Goal: Task Accomplishment & Management: Complete application form

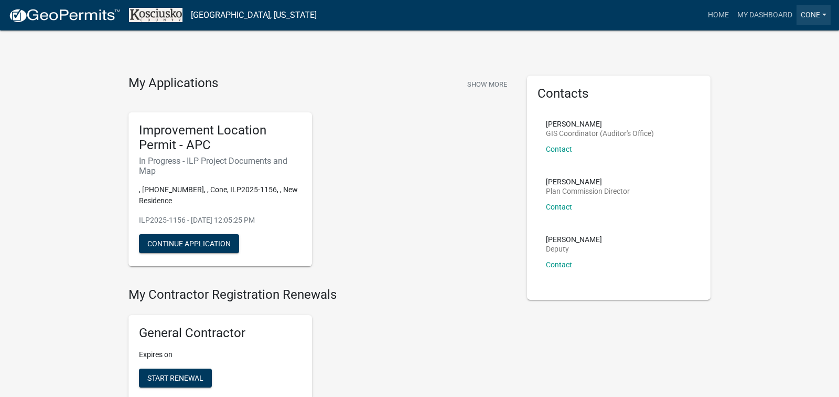
click at [814, 16] on link "Cone" at bounding box center [814, 15] width 34 height 20
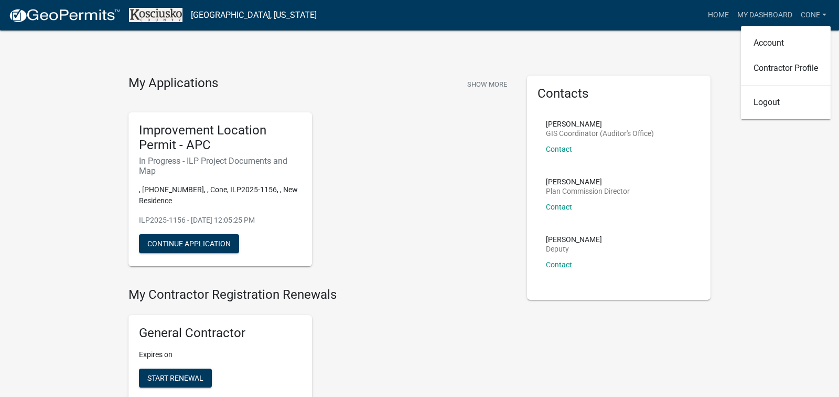
click at [741, 8] on link "My Dashboard" at bounding box center [764, 15] width 63 height 20
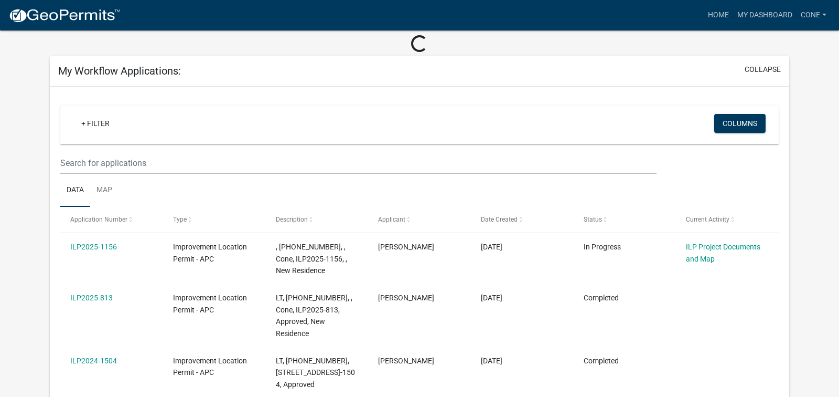
scroll to position [48, 0]
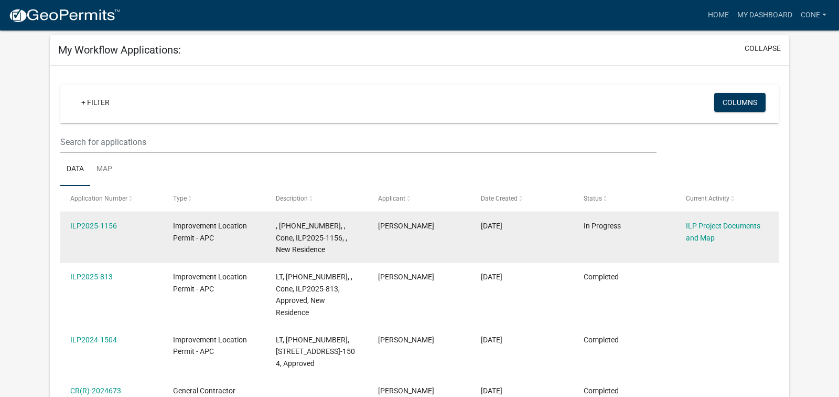
click at [699, 254] on datatable-body-cell "ILP Project Documents and Map" at bounding box center [727, 237] width 103 height 51
click at [707, 229] on link "ILP Project Documents and Map" at bounding box center [723, 231] width 74 height 20
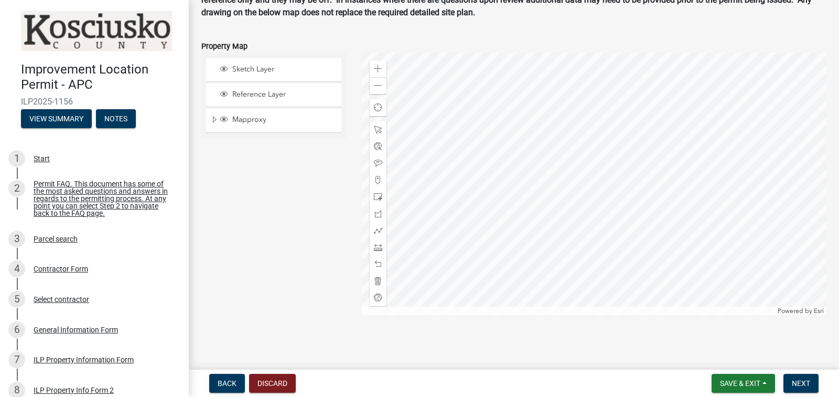
scroll to position [1268, 0]
click at [806, 386] on span "Next" at bounding box center [801, 383] width 18 height 8
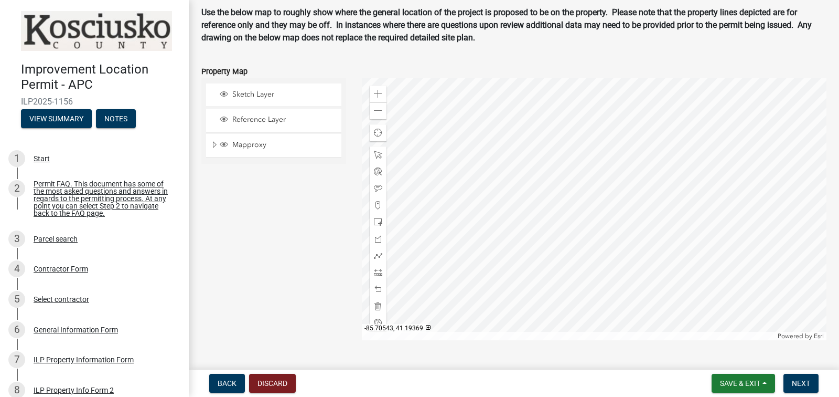
scroll to position [1255, 0]
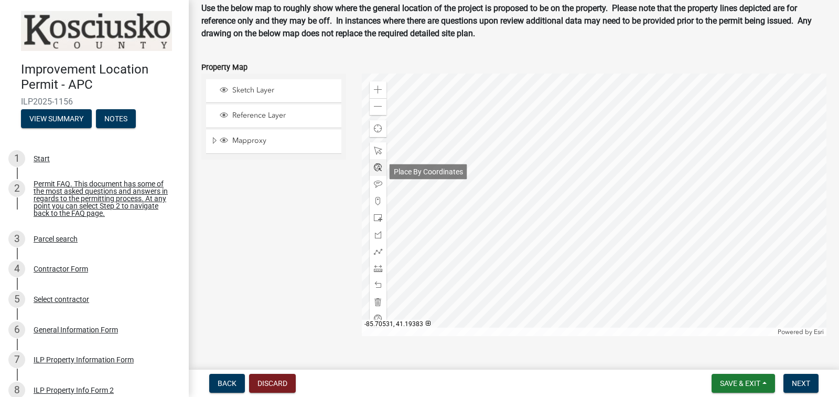
click at [381, 172] on span at bounding box center [378, 167] width 8 height 8
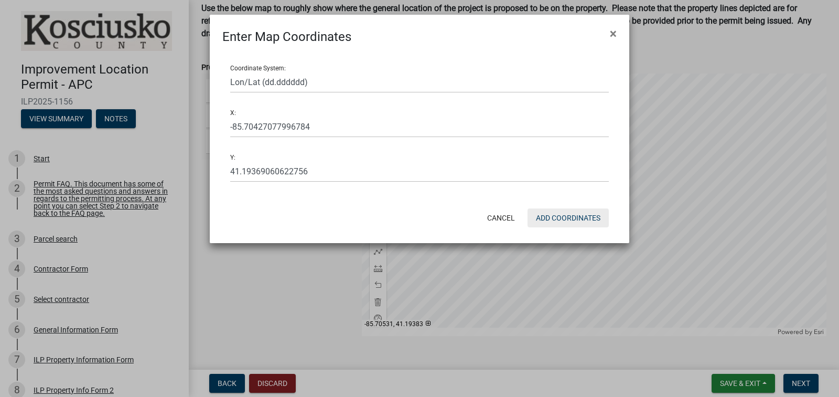
click at [546, 216] on button "Add Coordinates" at bounding box center [568, 217] width 81 height 19
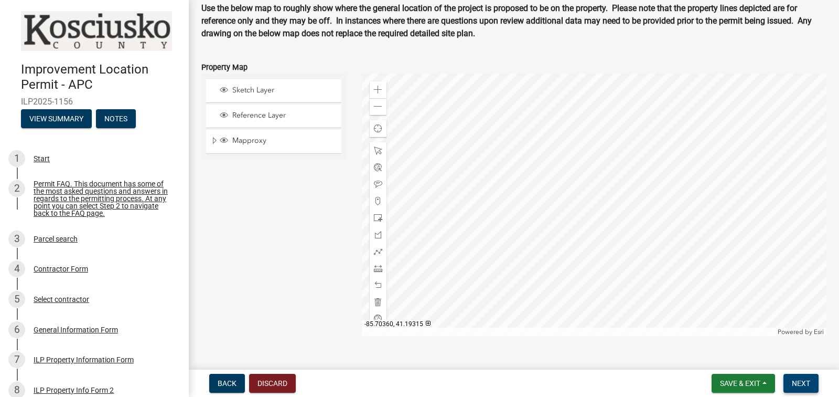
click at [810, 386] on span "Next" at bounding box center [801, 383] width 18 height 8
click at [804, 379] on span "Next" at bounding box center [801, 383] width 18 height 8
click at [805, 381] on span "Next" at bounding box center [801, 383] width 18 height 8
click at [767, 381] on button "Save & Exit" at bounding box center [743, 382] width 63 height 19
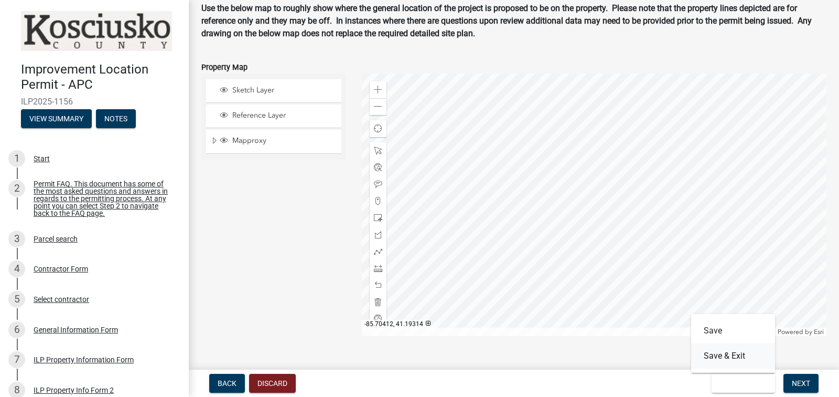
click at [751, 355] on button "Save & Exit" at bounding box center [733, 355] width 84 height 25
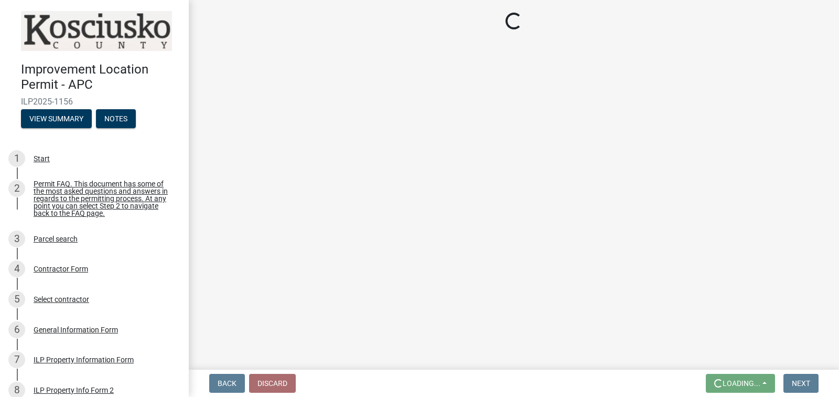
scroll to position [0, 0]
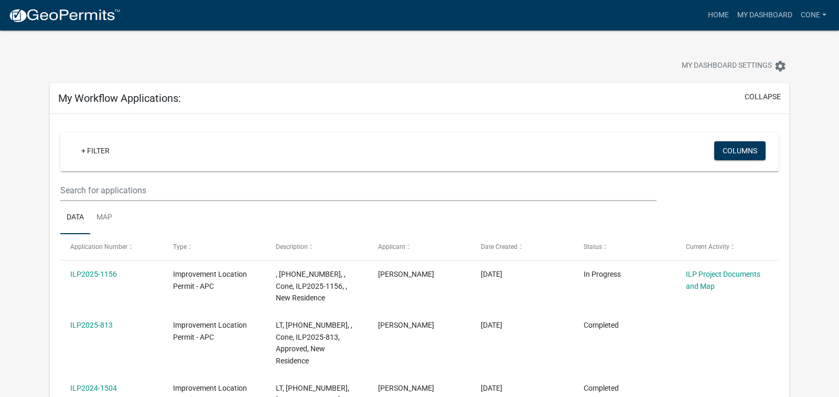
click at [420, 45] on div "My Dashboard Settings settings" at bounding box center [419, 54] width 755 height 48
